Goal: Transaction & Acquisition: Register for event/course

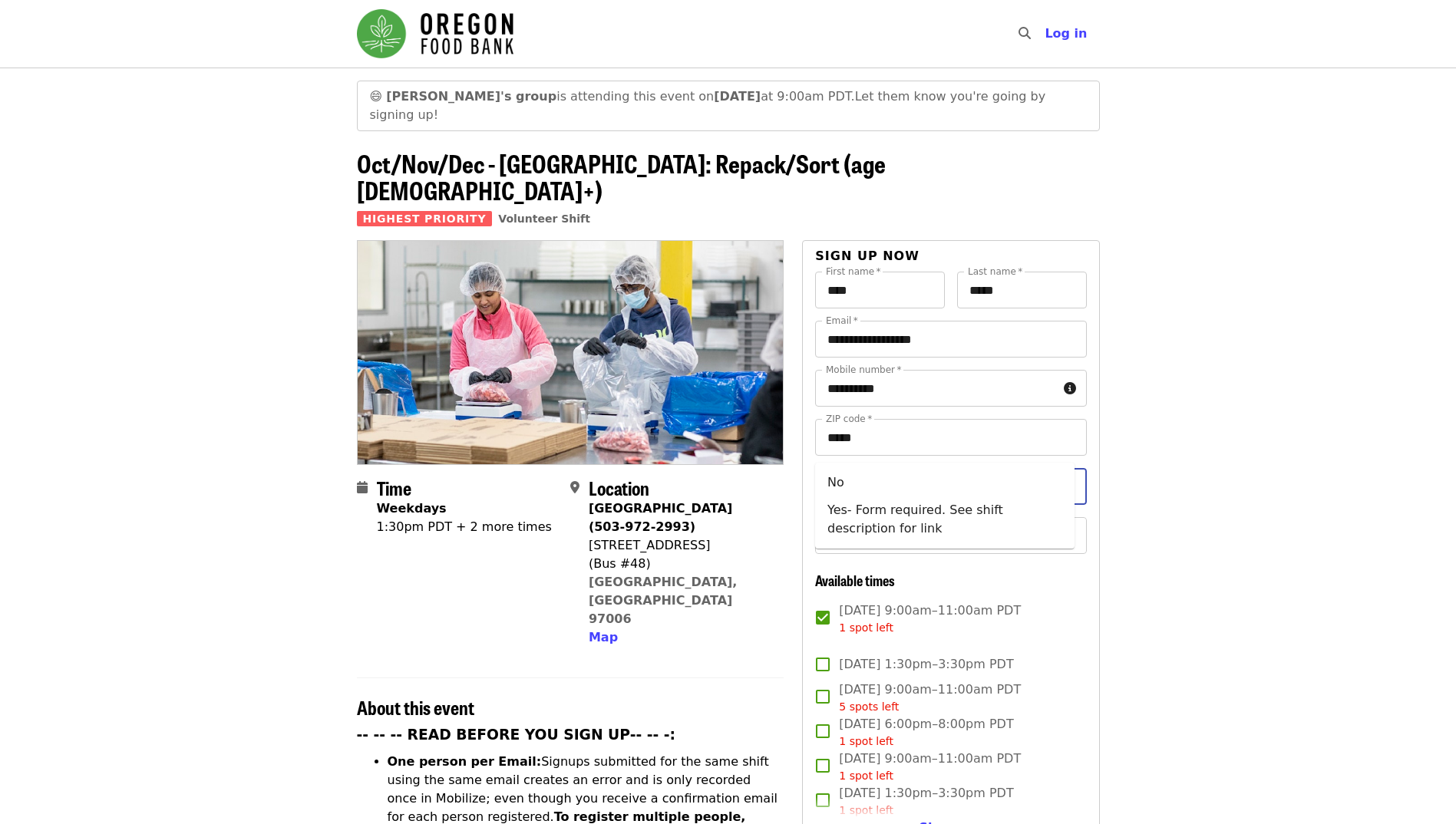
click at [921, 468] on div "Service for court, Tri-met, fine repayment?   * Service for court, Tri-met, fin…" at bounding box center [950, 486] width 271 height 36
click at [925, 483] on li "No" at bounding box center [945, 482] width 259 height 28
type input "**"
click at [930, 521] on input "Youth (under 16 chaperone required)   *" at bounding box center [931, 535] width 209 height 29
click at [912, 548] on li "16 and older" at bounding box center [945, 543] width 259 height 28
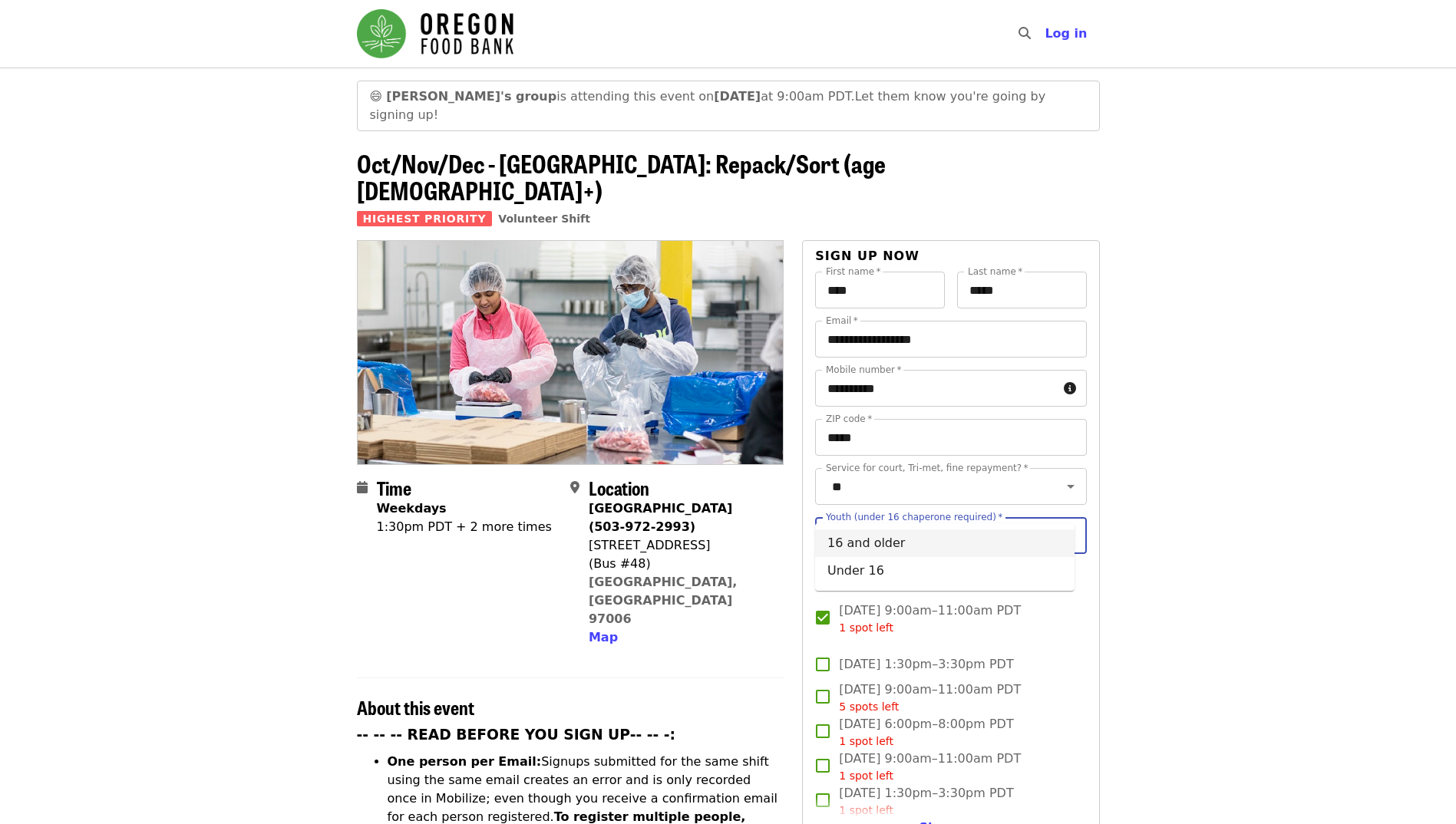
type input "**********"
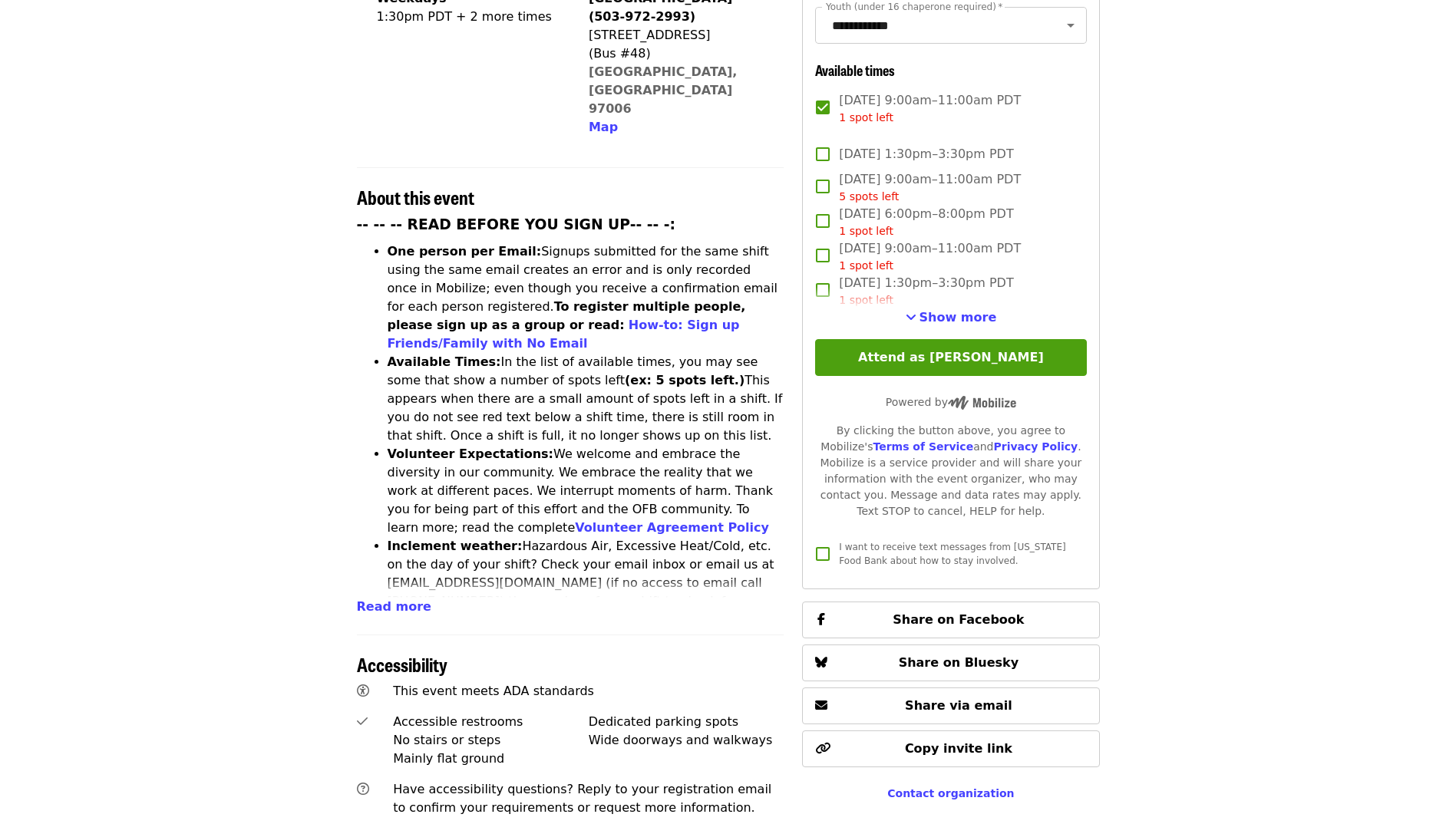
scroll to position [537, 0]
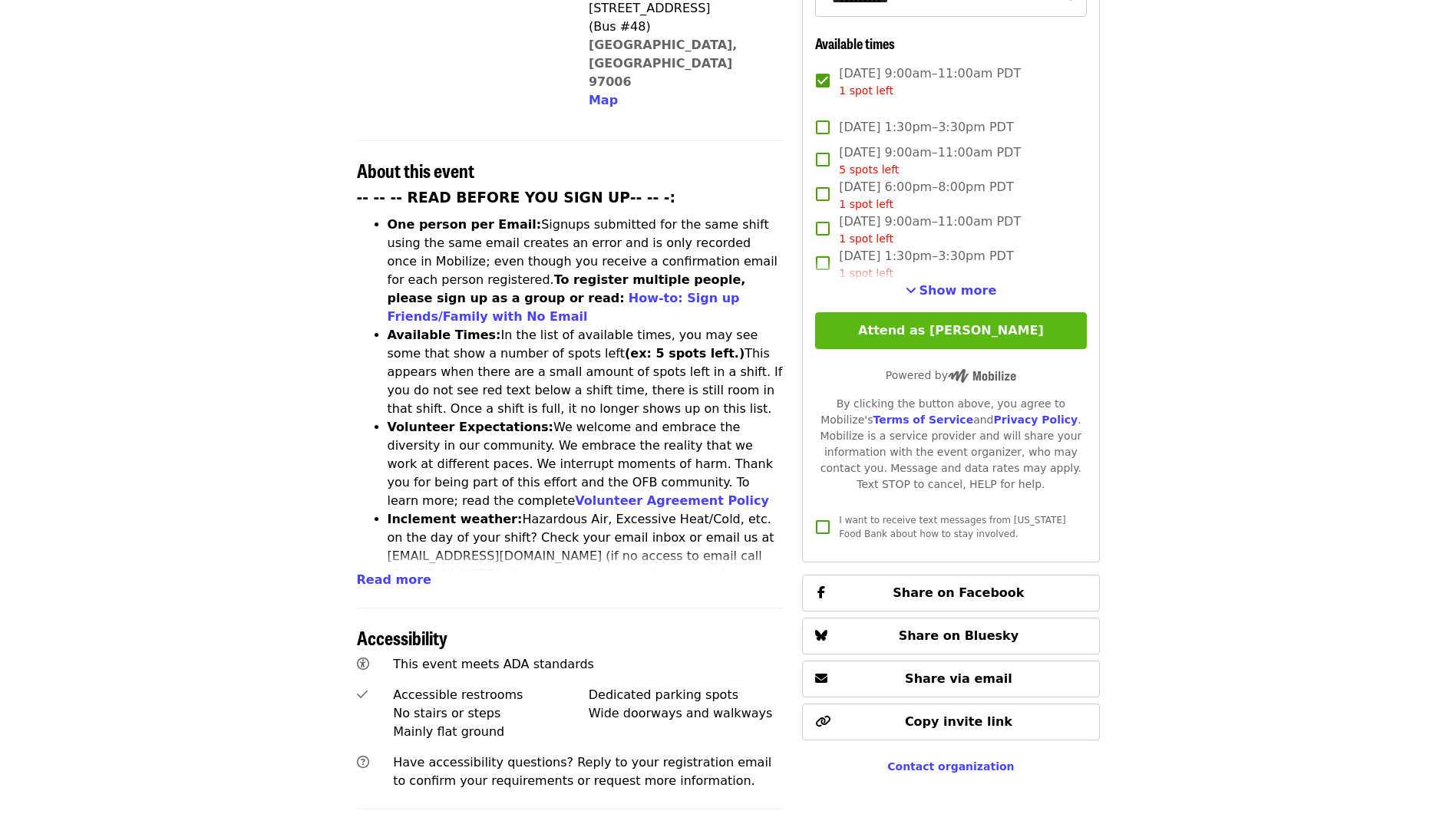
click at [1033, 313] on button "Attend as [PERSON_NAME]" at bounding box center [950, 330] width 271 height 36
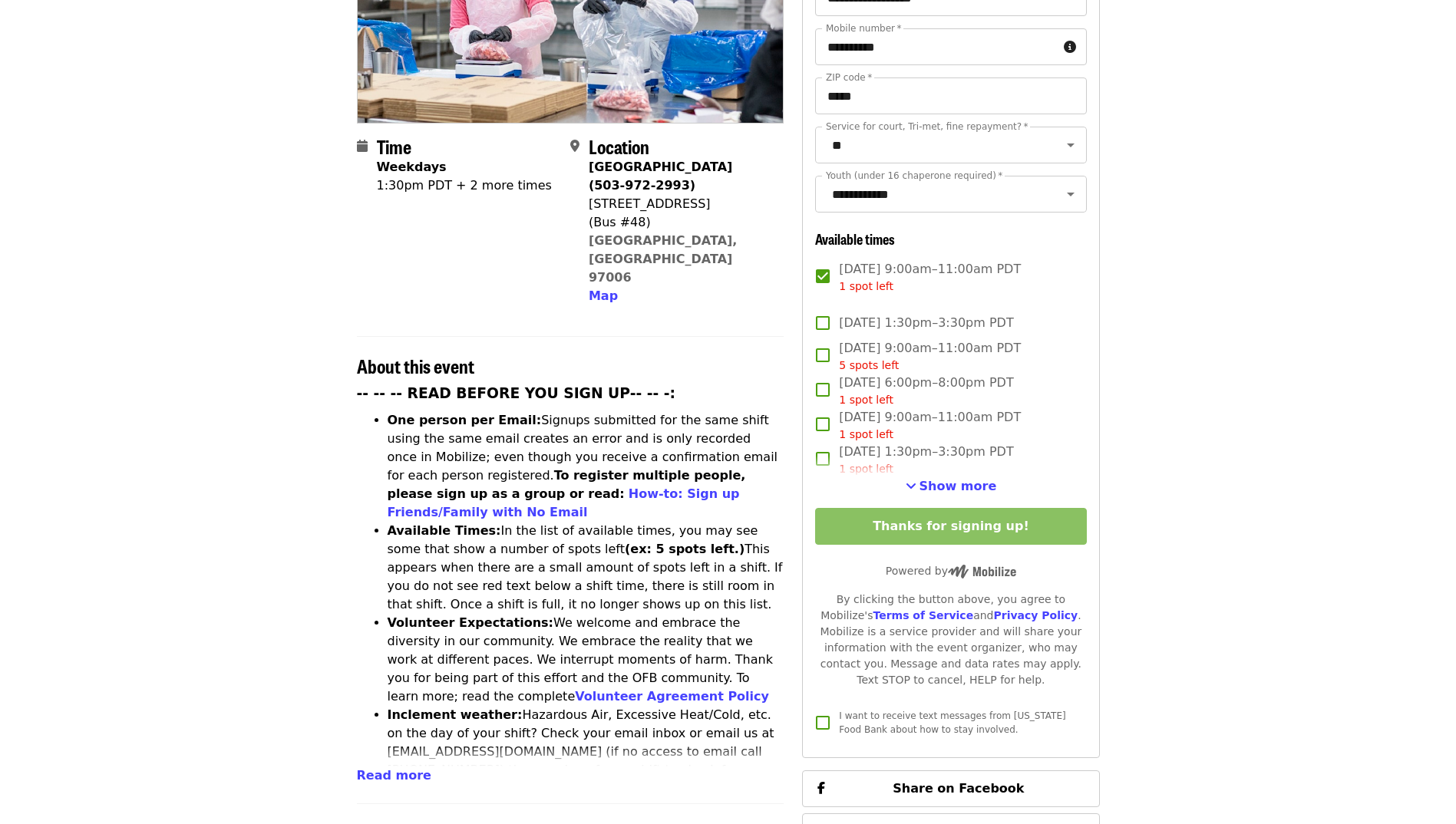
scroll to position [154, 0]
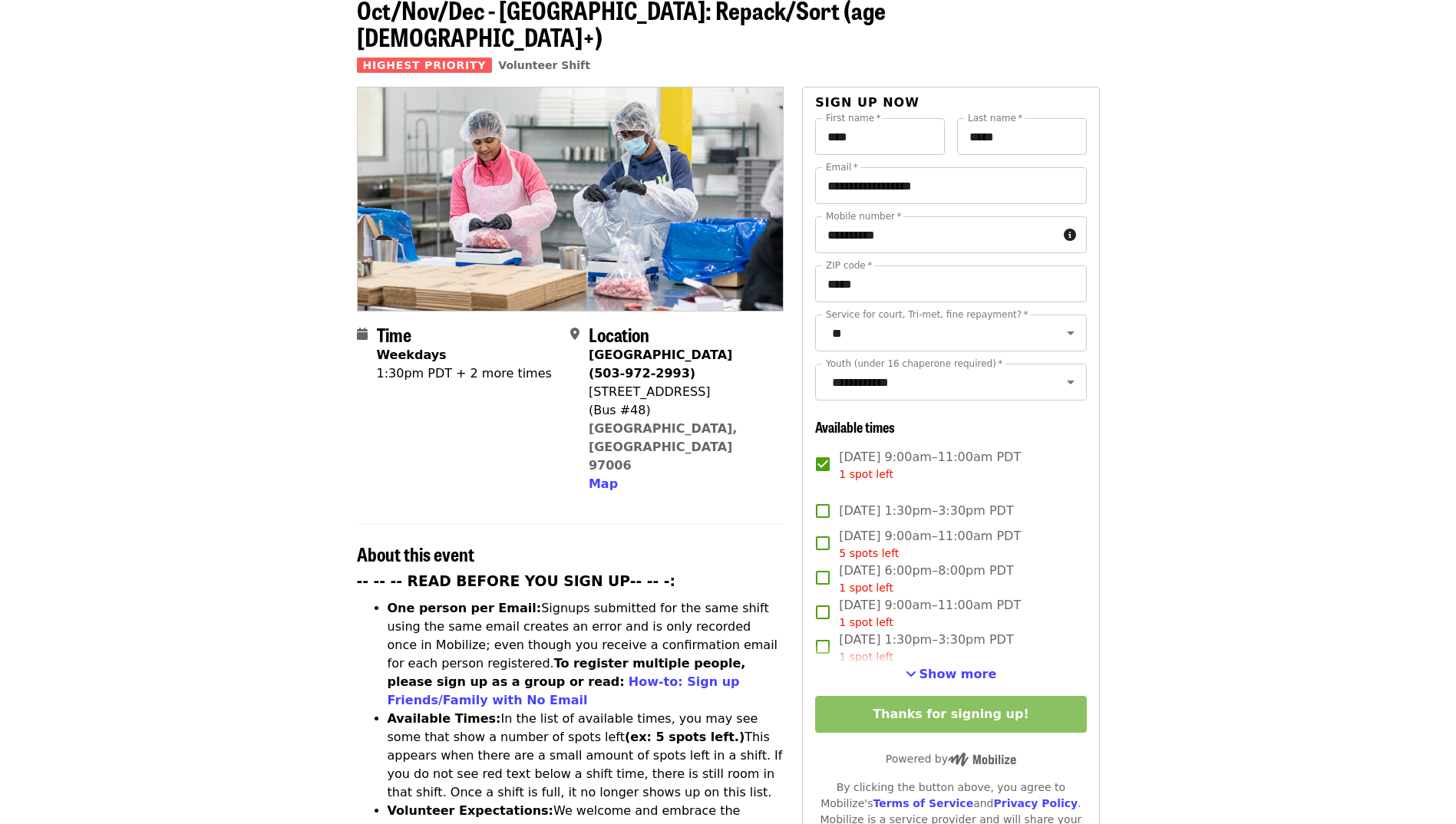
click at [1228, 147] on article "😄 Jesse's group is attending this event on Thu, Oct 30 at 9:00am PDT. Let them …" at bounding box center [728, 762] width 1456 height 1697
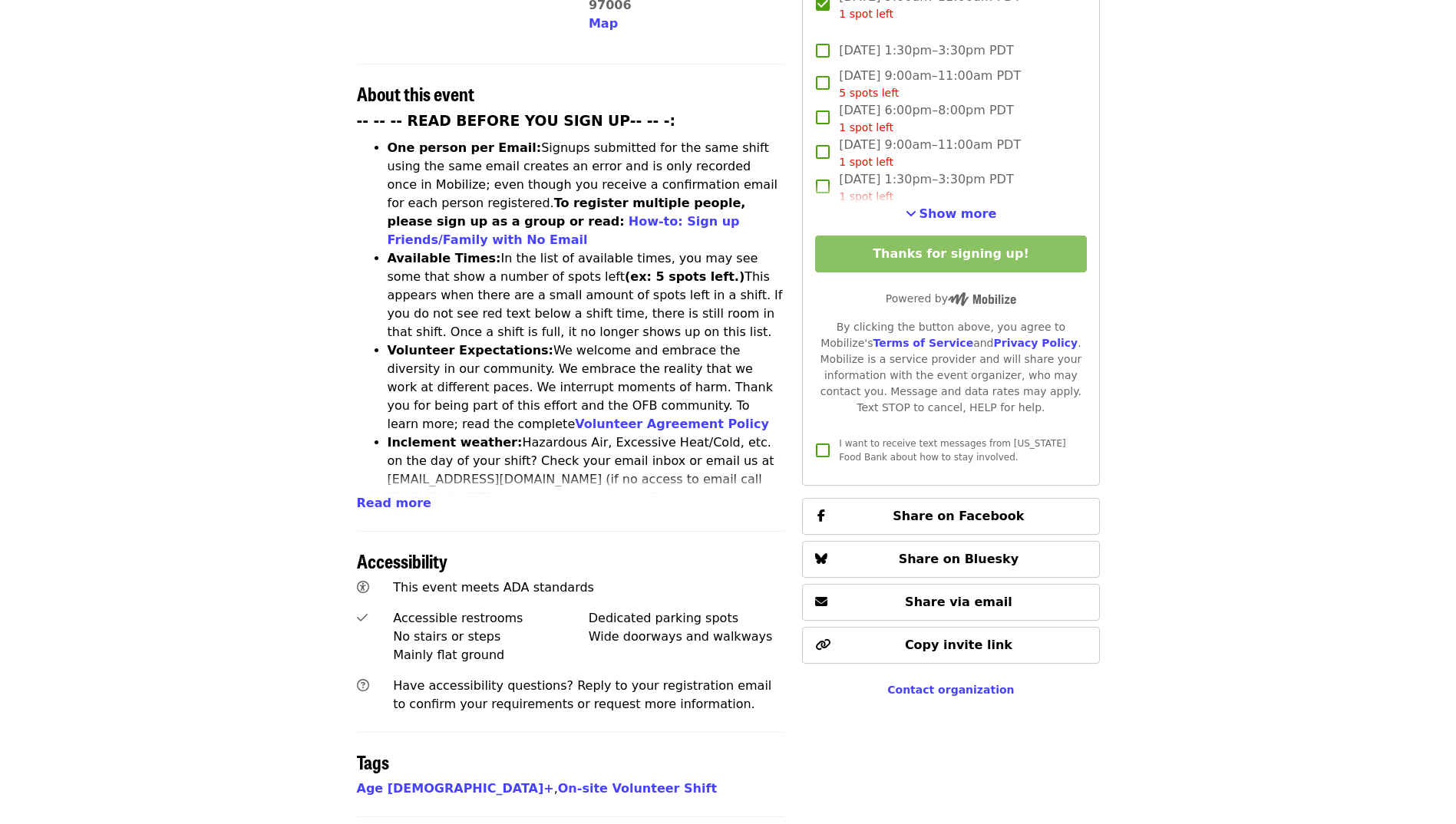
scroll to position [537, 0]
